Goal: Use online tool/utility: Use online tool/utility

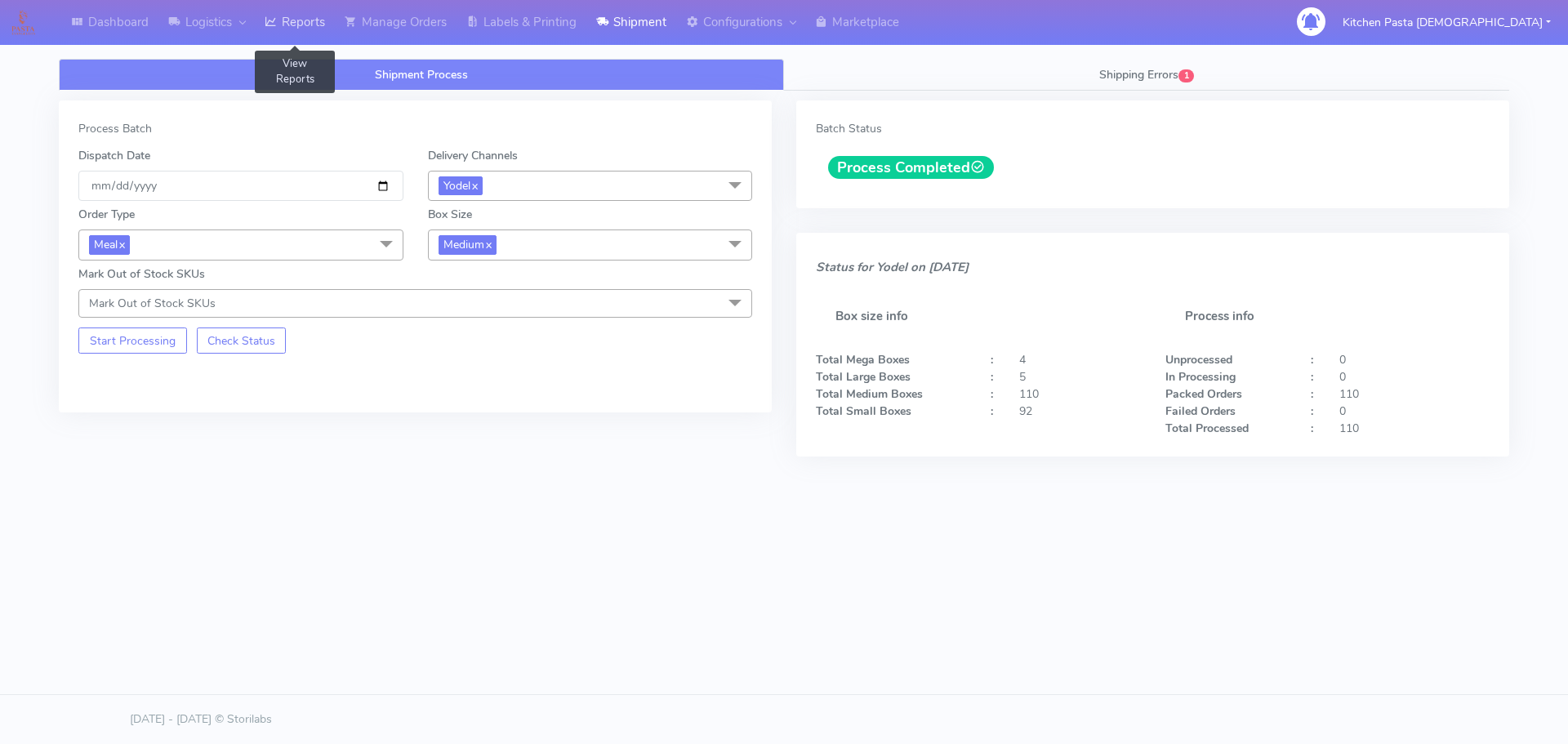
click at [312, 26] on link "Reports" at bounding box center [294, 23] width 80 height 45
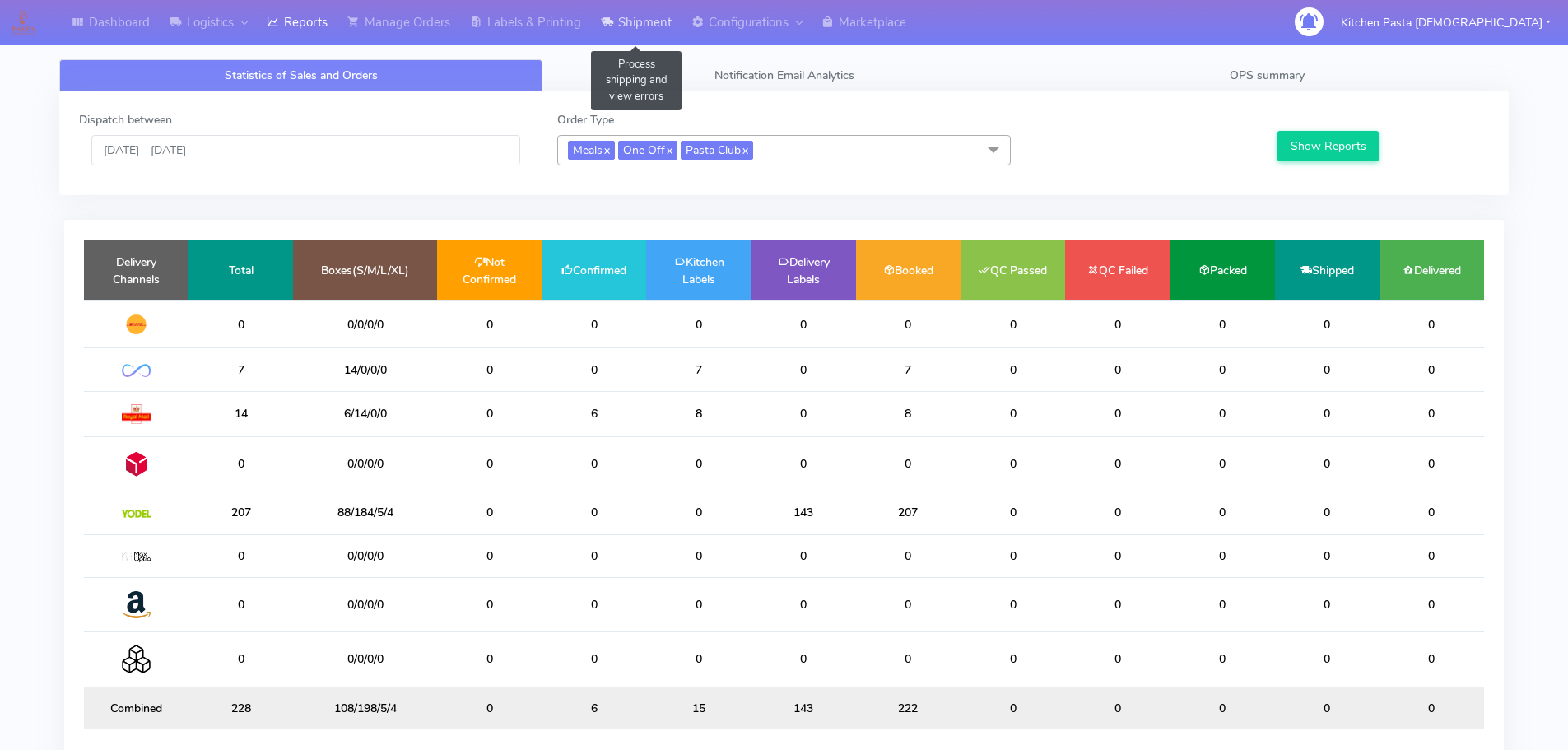
click at [679, 37] on link "Shipment" at bounding box center [636, 23] width 91 height 45
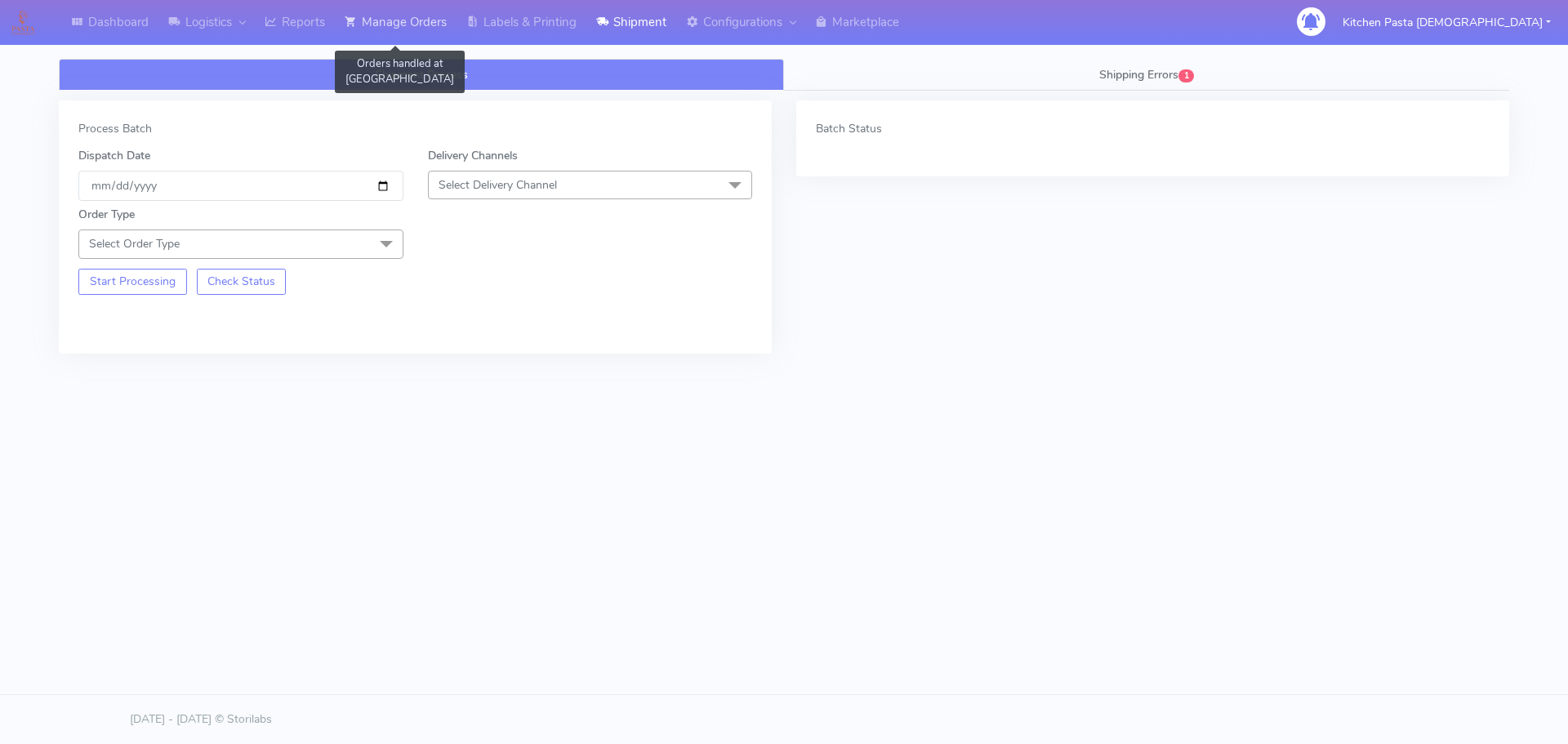
click at [414, 23] on link "Manage Orders" at bounding box center [395, 23] width 121 height 45
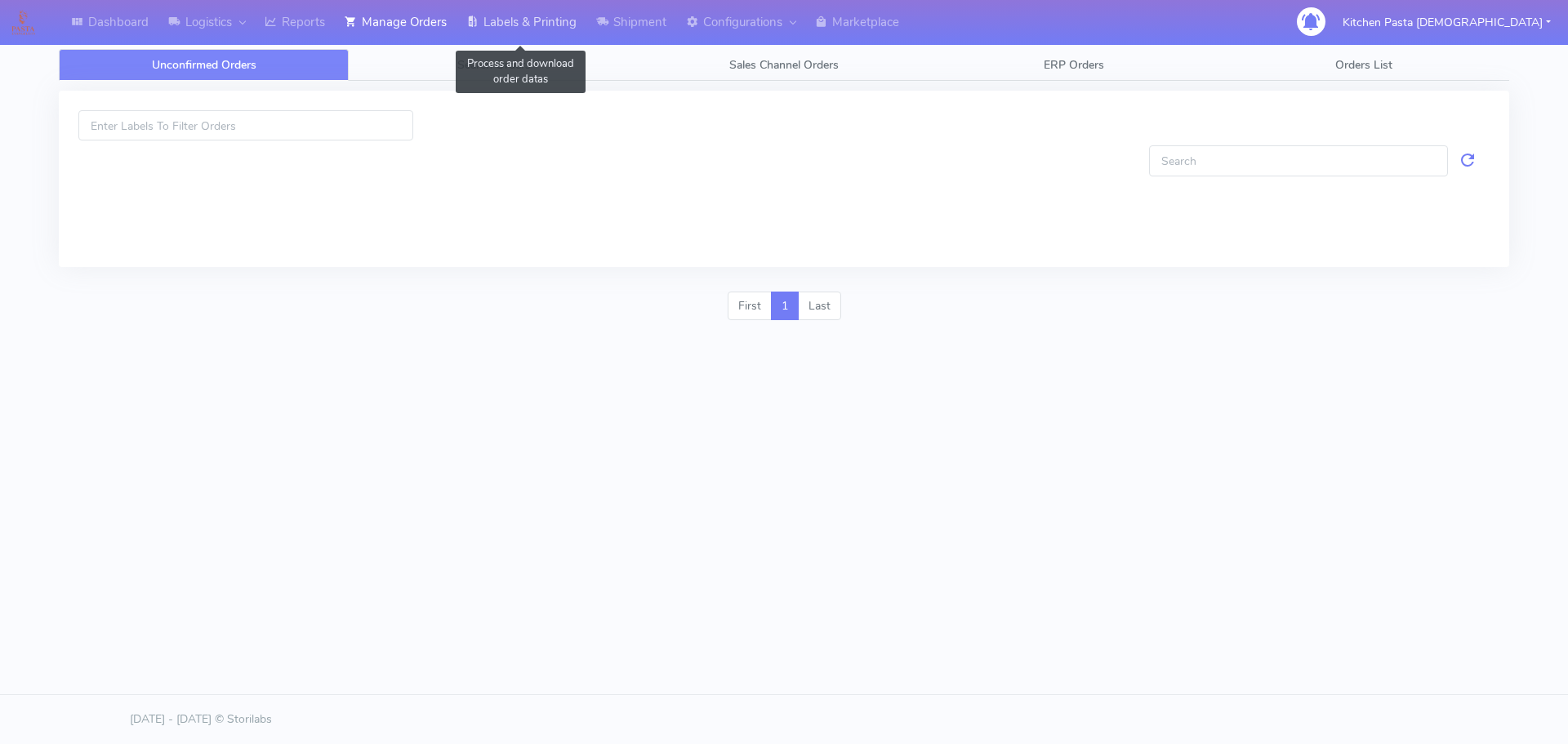
click at [517, 22] on link "Labels & Printing" at bounding box center [521, 23] width 130 height 45
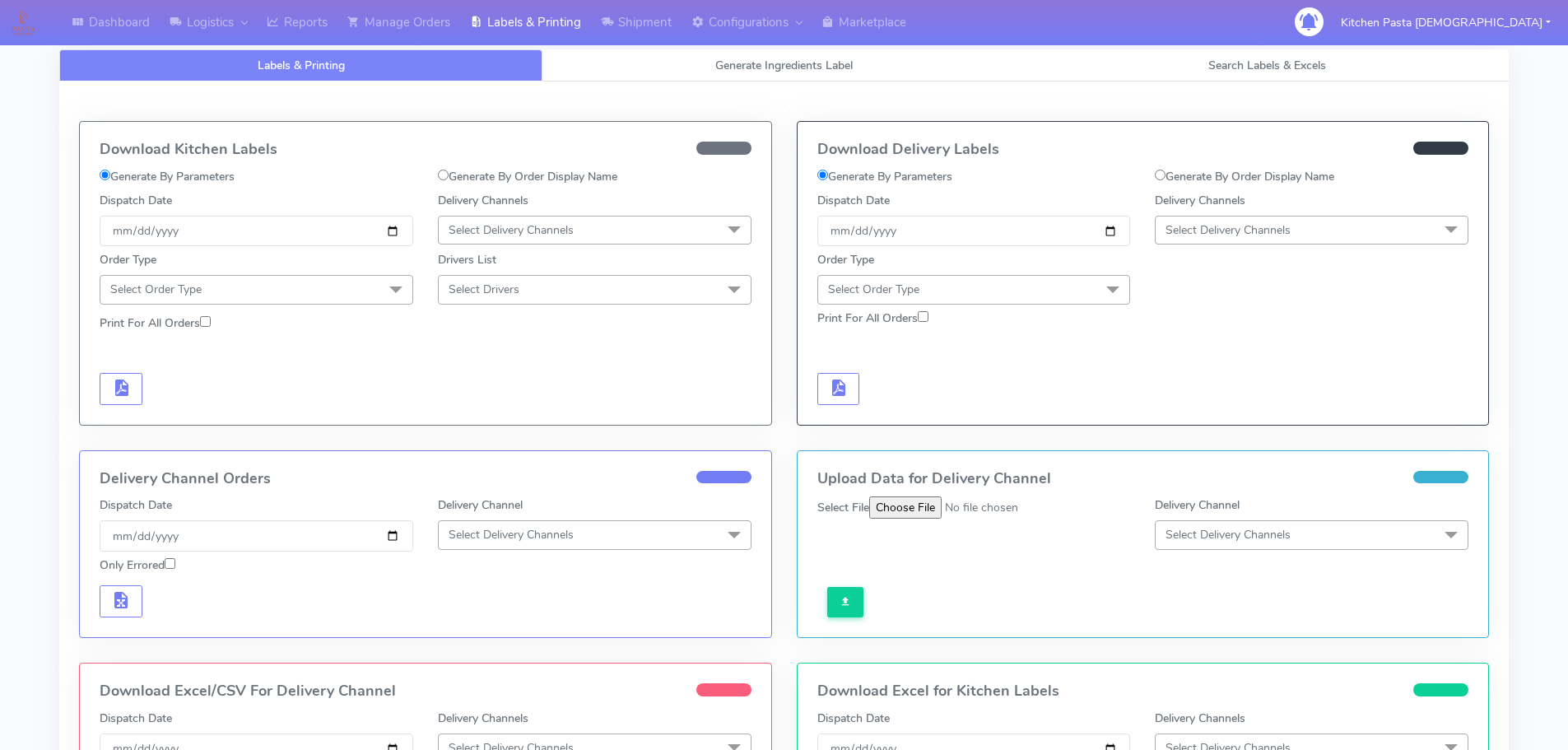
click at [511, 233] on span "Select Delivery Channels" at bounding box center [511, 230] width 125 height 16
click at [525, 362] on div "Royal Mail" at bounding box center [595, 361] width 295 height 17
click at [383, 298] on span at bounding box center [396, 290] width 33 height 31
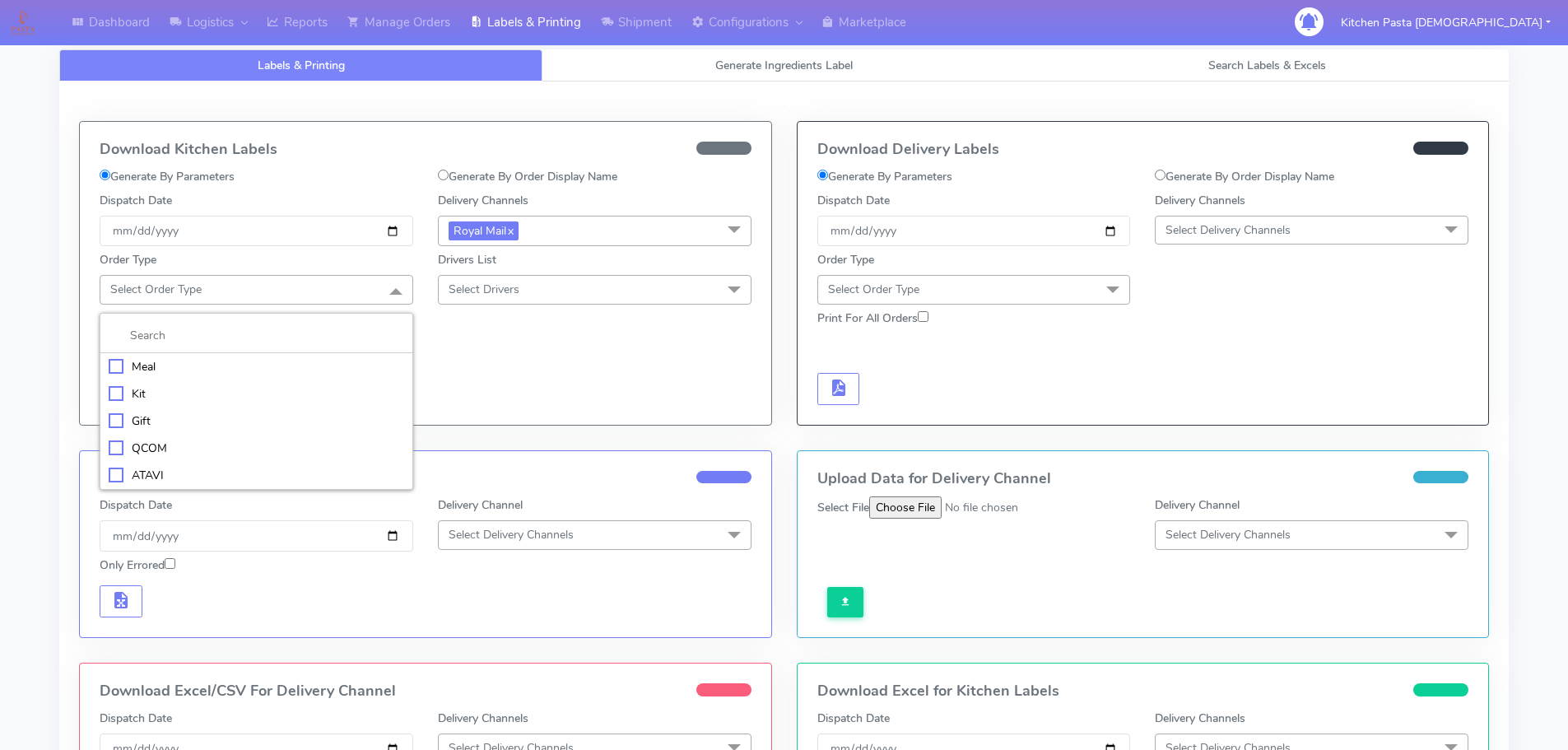
click at [229, 363] on div "Meal" at bounding box center [257, 366] width 295 height 17
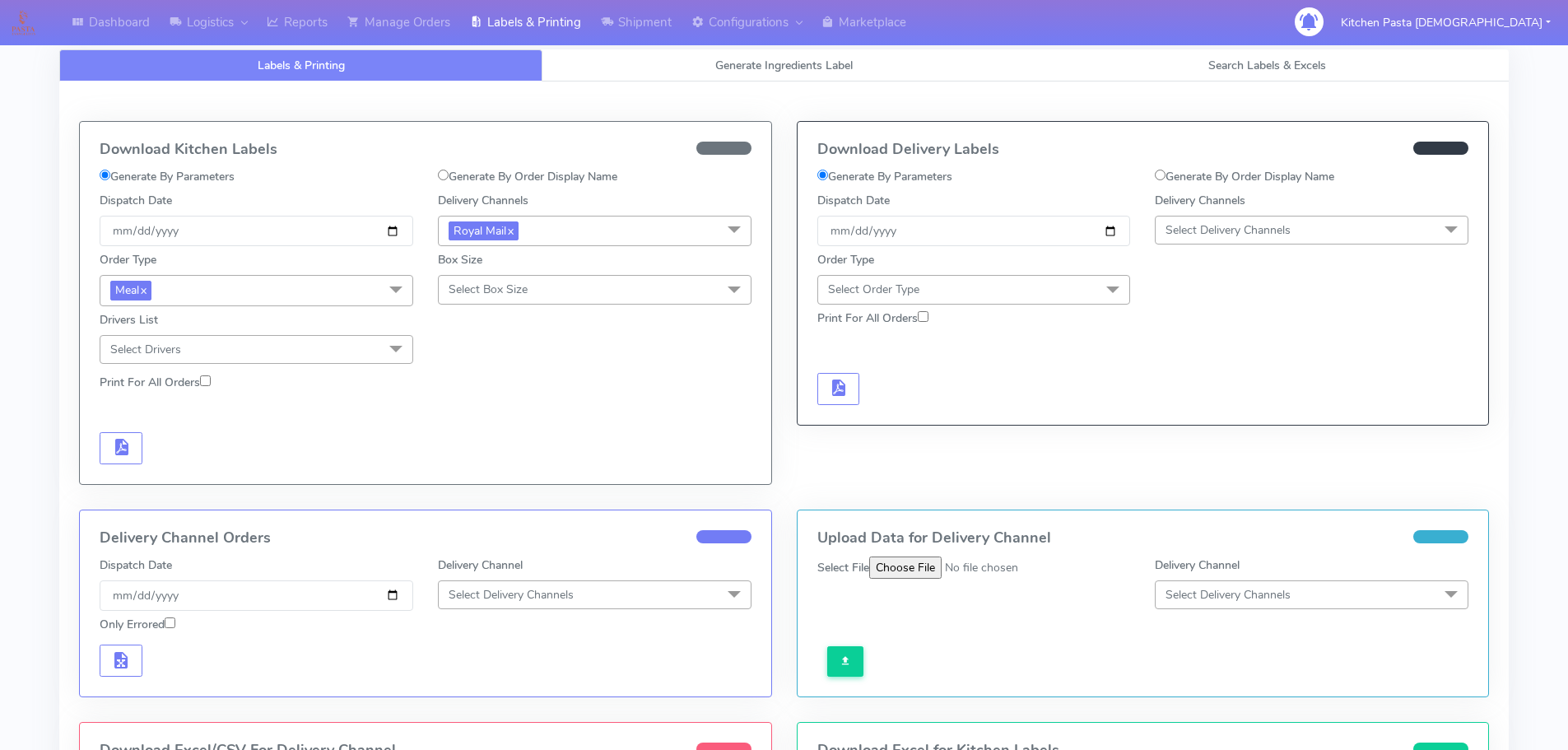
click at [530, 292] on span "Select Box Size" at bounding box center [594, 289] width 313 height 28
click at [502, 419] on div "Medium" at bounding box center [595, 420] width 295 height 17
click at [117, 460] on button "button" at bounding box center [120, 448] width 43 height 32
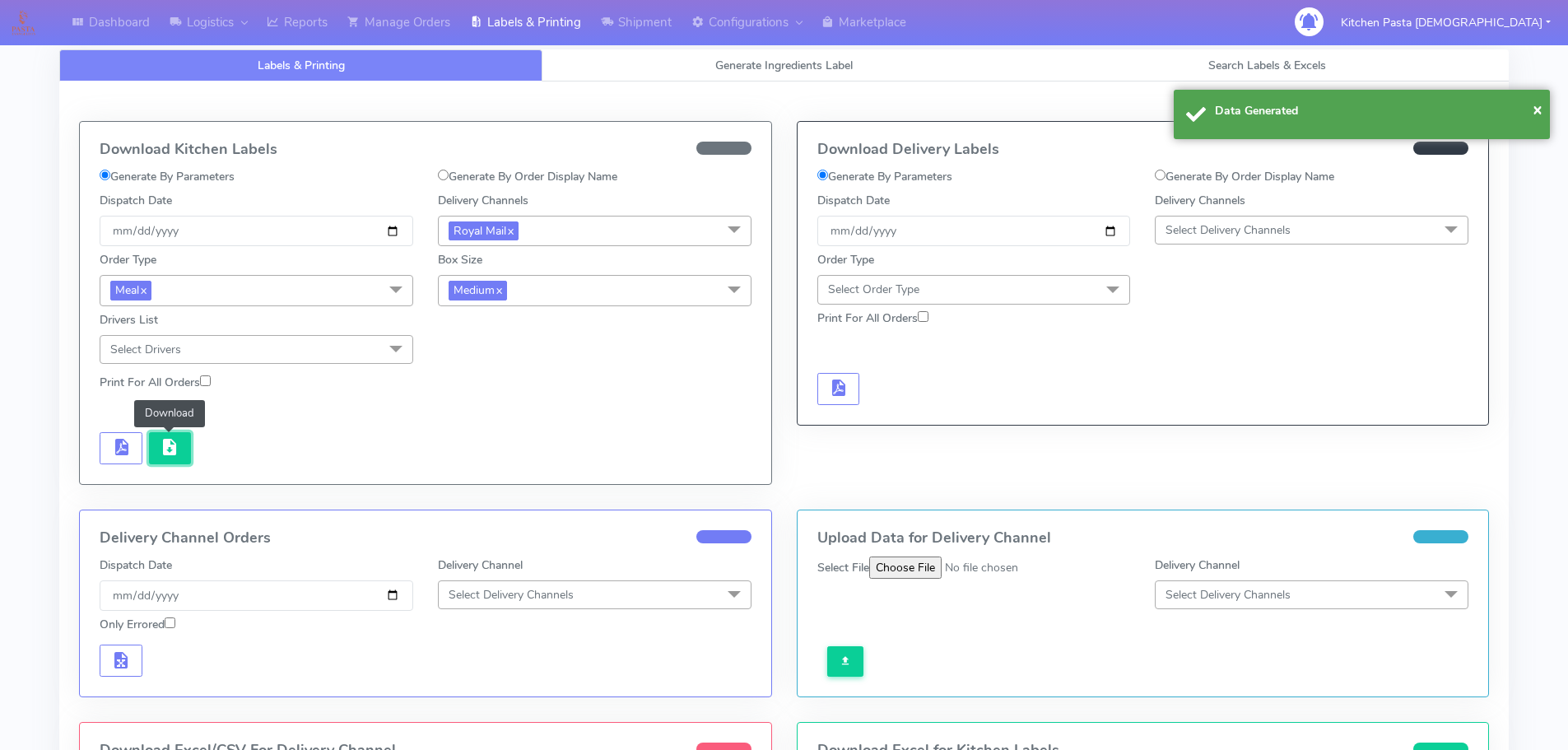
click at [178, 462] on button "button" at bounding box center [169, 448] width 43 height 32
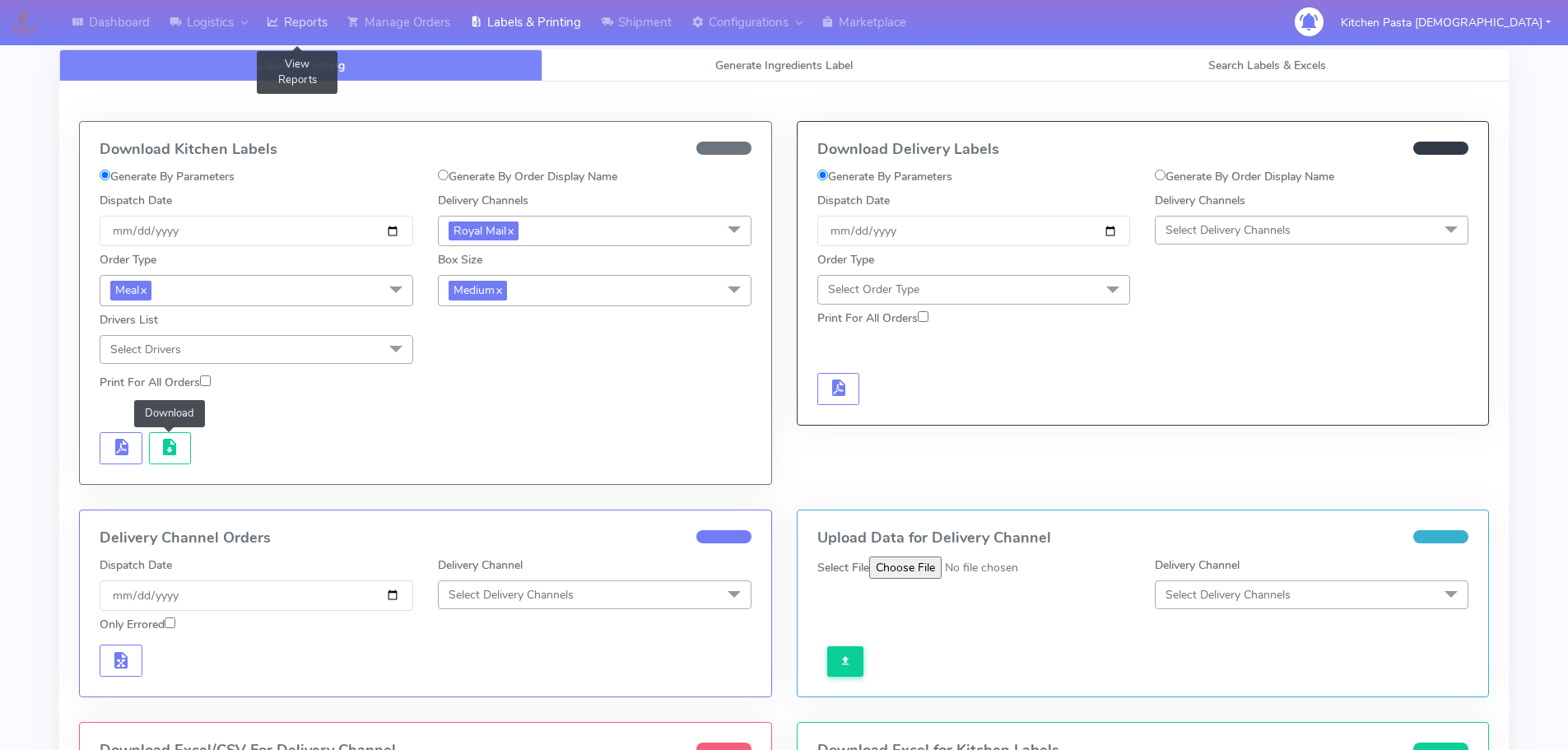
click at [302, 10] on link "Reports" at bounding box center [296, 23] width 80 height 45
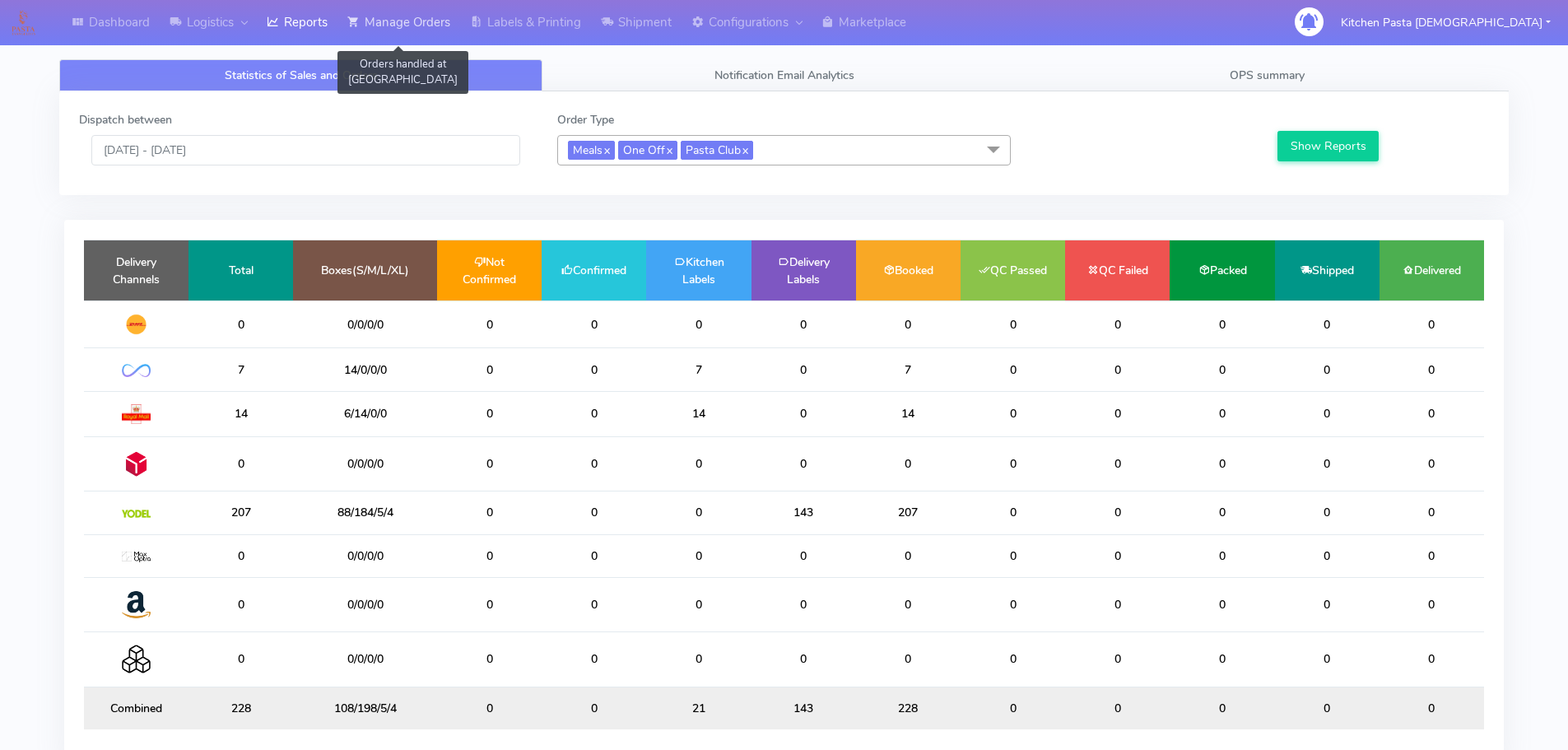
click at [382, 28] on link "Manage Orders" at bounding box center [398, 23] width 122 height 45
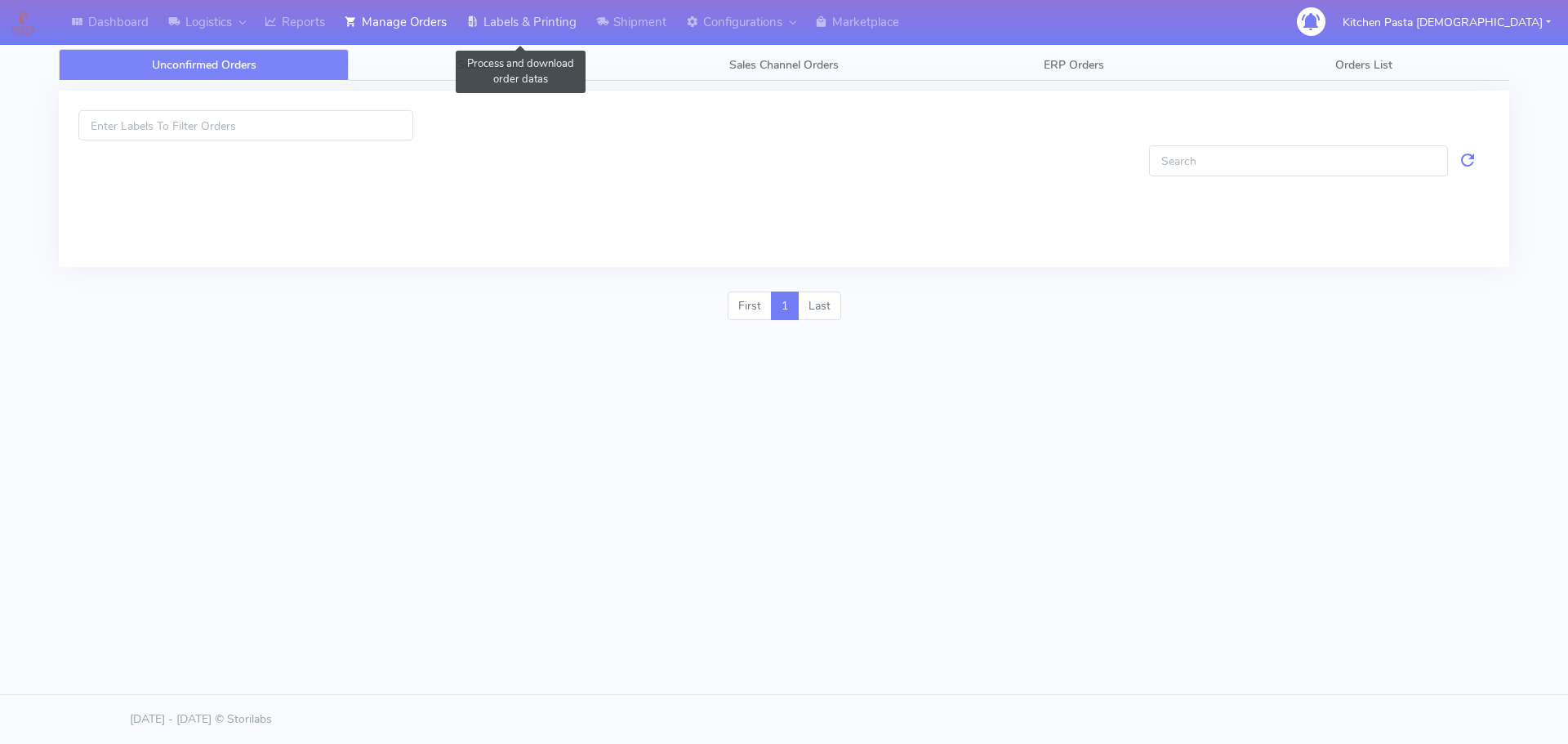
click at [538, 7] on link "Labels & Printing" at bounding box center [521, 23] width 130 height 45
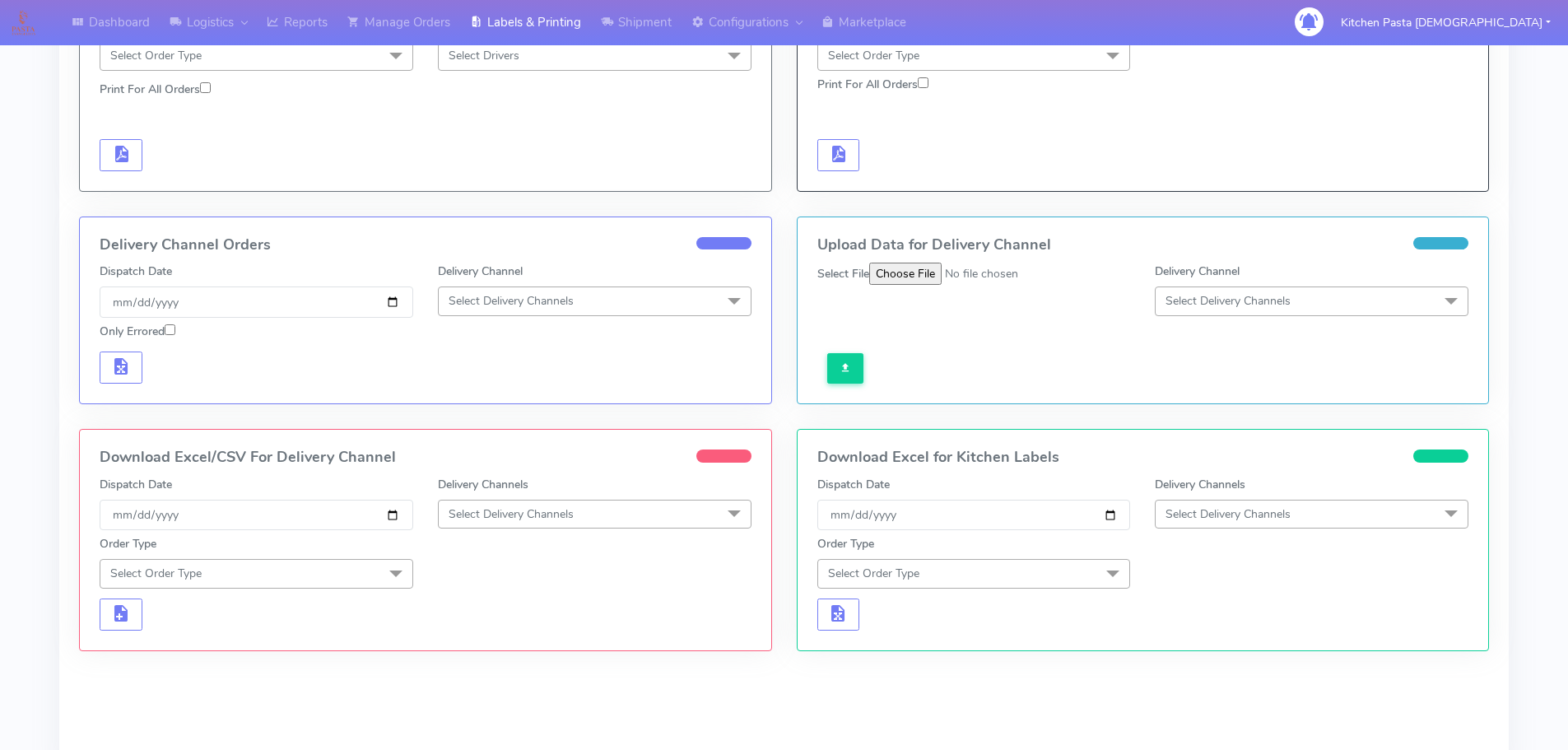
scroll to position [247, 0]
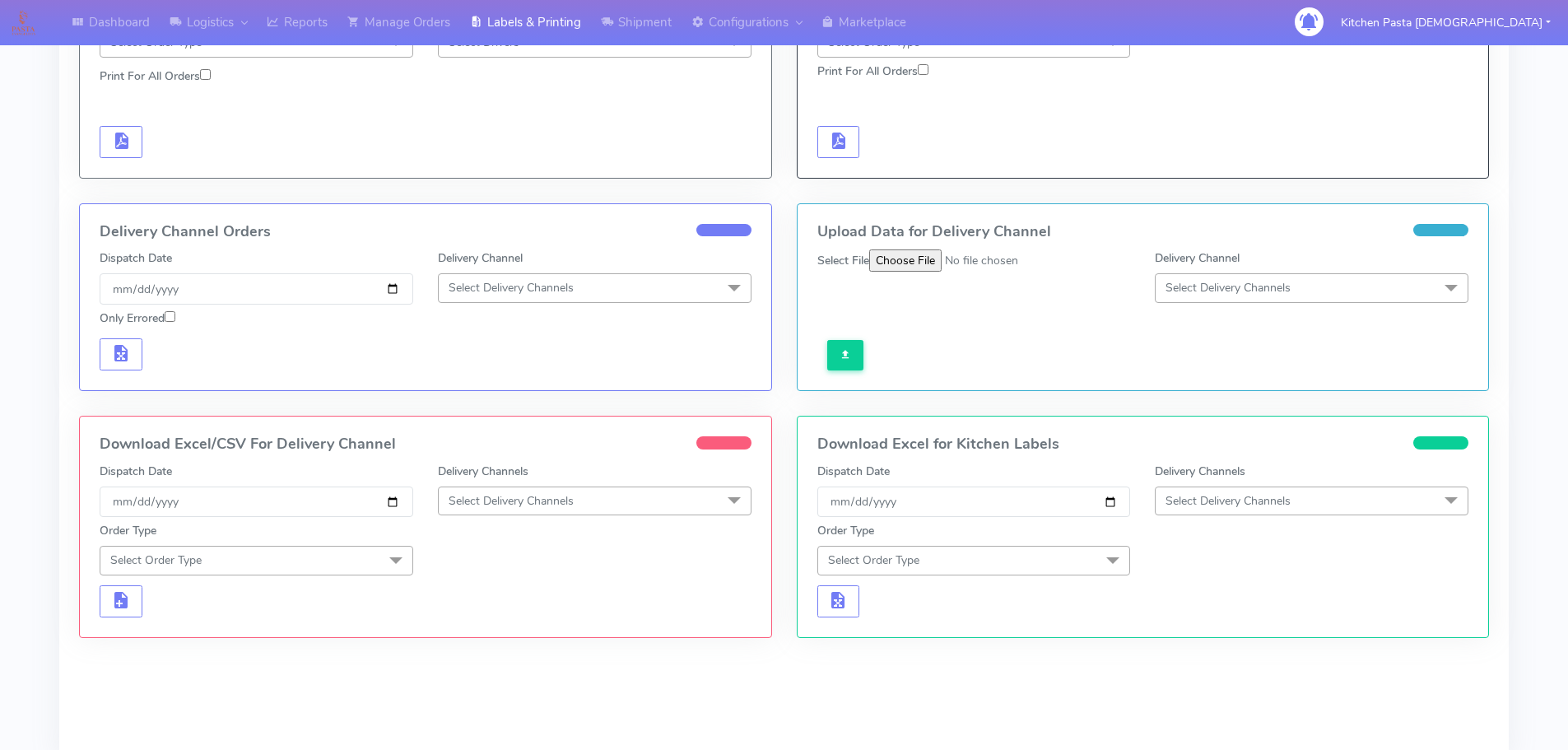
click at [543, 501] on span "Select Delivery Channels" at bounding box center [511, 501] width 125 height 16
click at [468, 627] on div "Royal Mail" at bounding box center [595, 632] width 295 height 17
click at [403, 558] on span at bounding box center [396, 561] width 33 height 31
click at [221, 646] on li "Meal" at bounding box center [256, 637] width 312 height 27
click at [502, 569] on span "Select Box Size" at bounding box center [594, 560] width 313 height 28
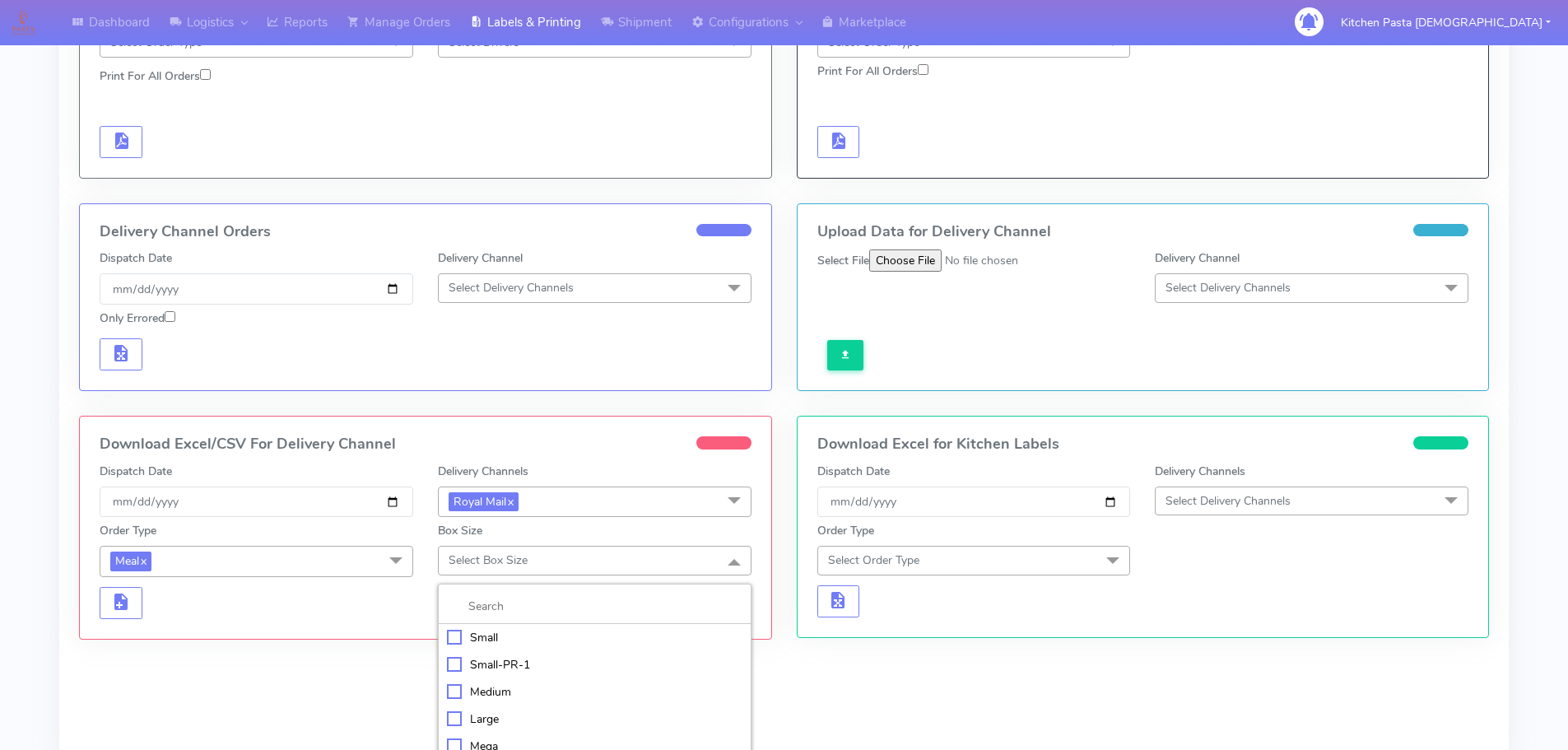
click at [489, 687] on div "Medium" at bounding box center [595, 691] width 295 height 17
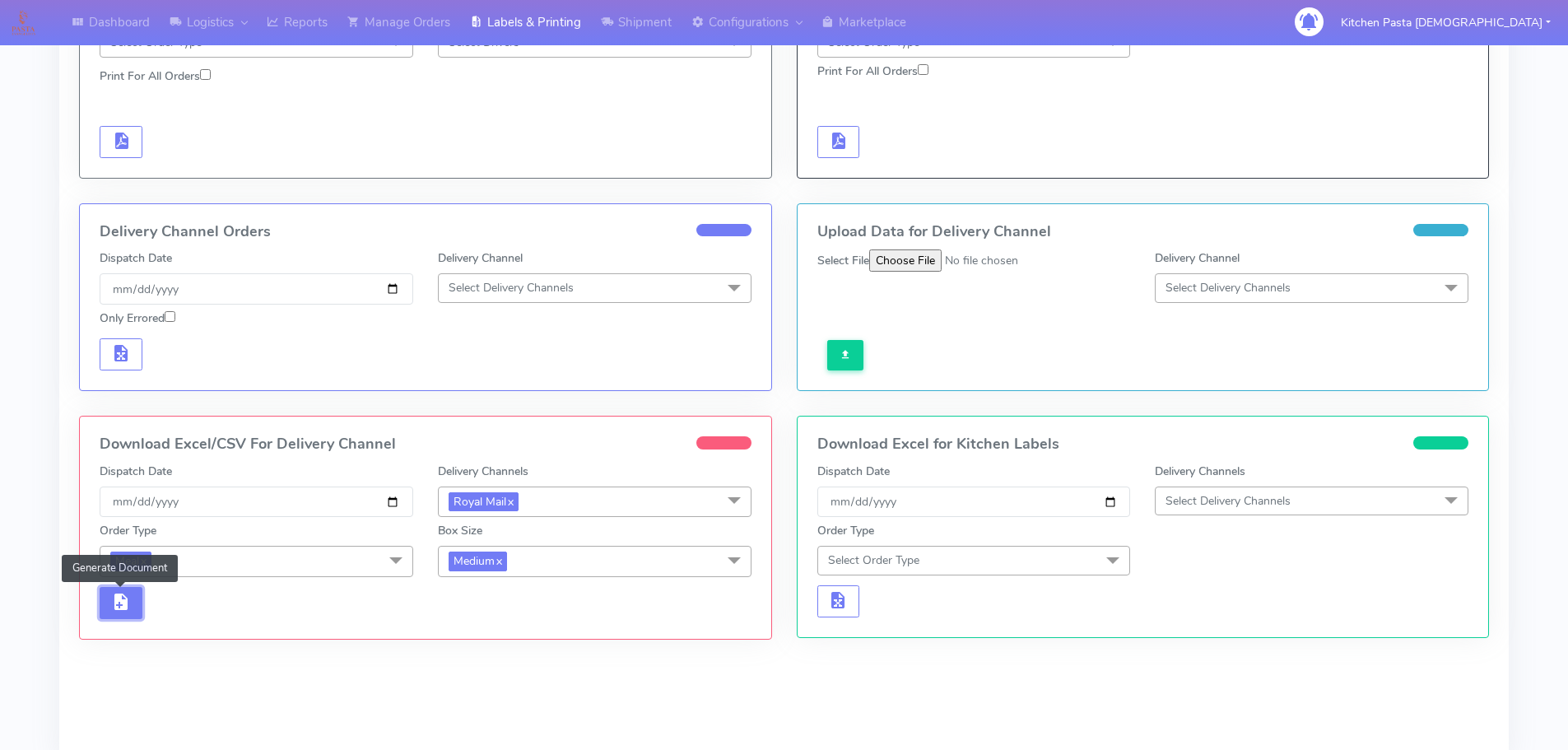
click at [135, 607] on button "button" at bounding box center [120, 603] width 43 height 32
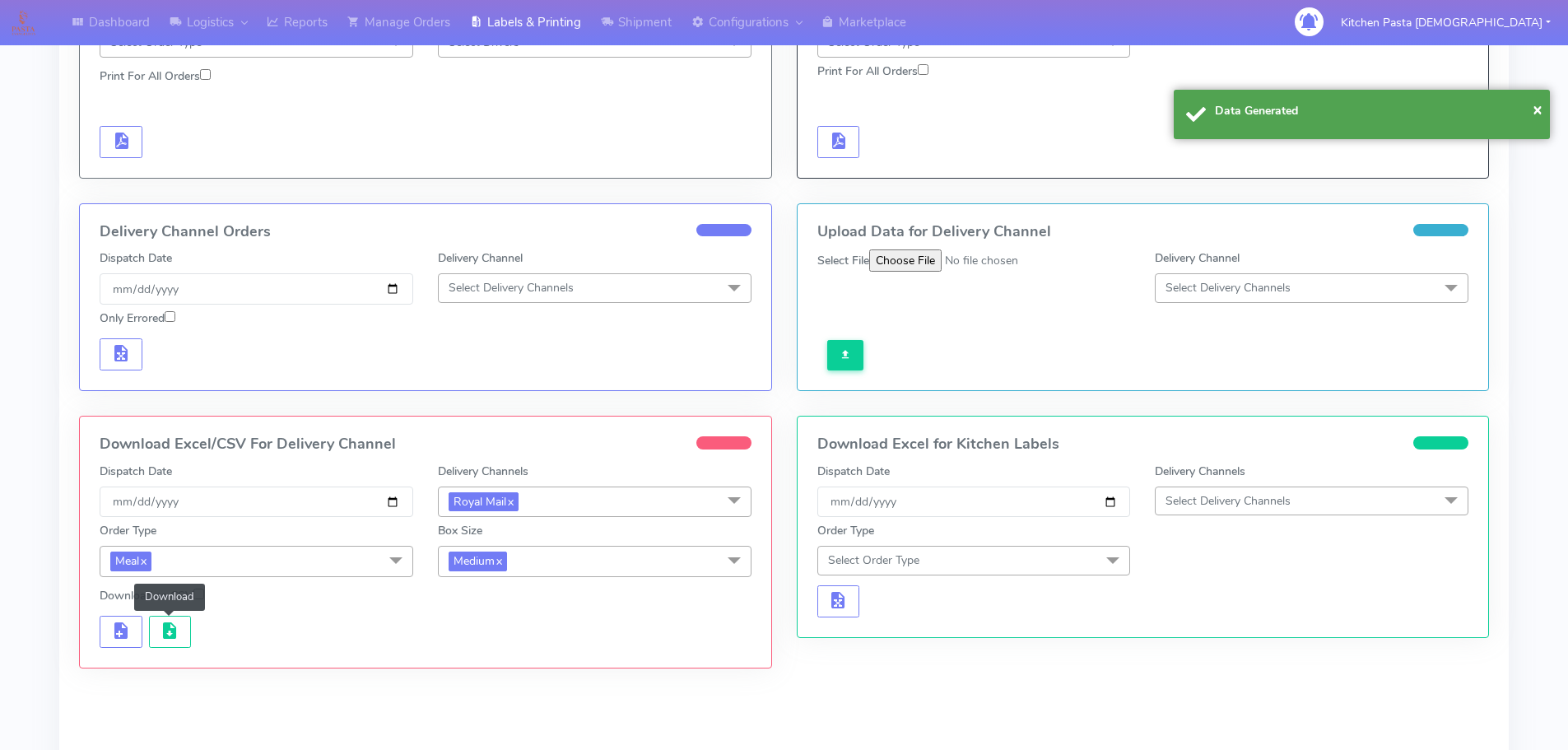
click at [175, 616] on button "button" at bounding box center [169, 632] width 43 height 32
